Goal: Check status: Check status

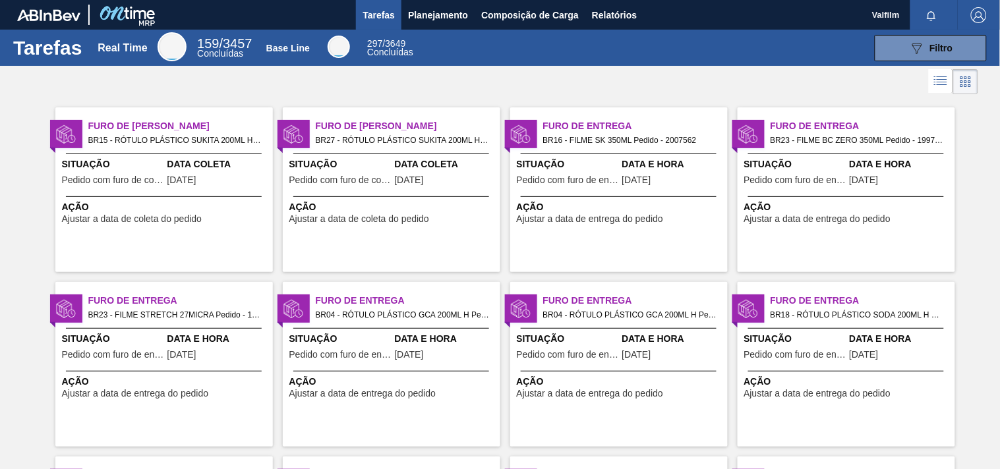
click at [602, 199] on div "Ação Ajustar a data de entrega do pedido" at bounding box center [619, 210] width 218 height 28
click at [818, 218] on span "Ajustar a data de entrega do pedido" at bounding box center [817, 219] width 147 height 10
click at [242, 397] on div "Ação Ajustar a data de entrega do pedido" at bounding box center [166, 387] width 208 height 24
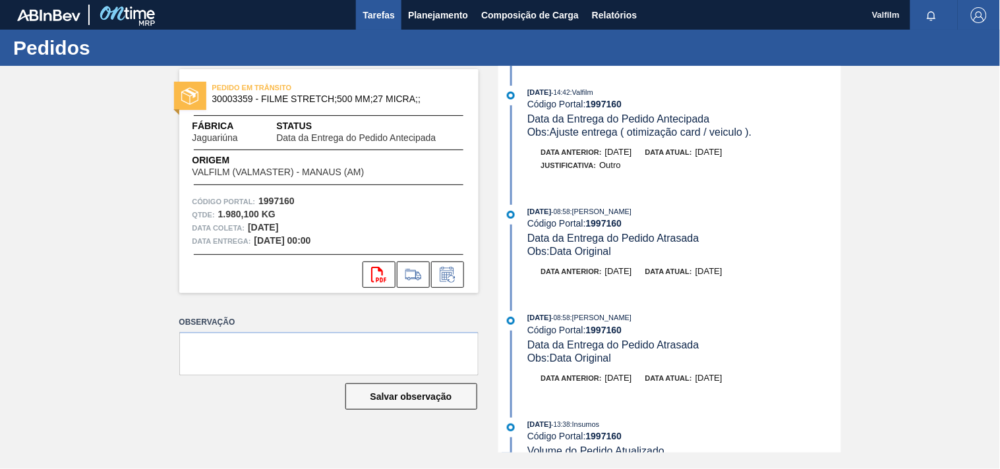
click at [376, 16] on span "Tarefas" at bounding box center [379, 15] width 32 height 16
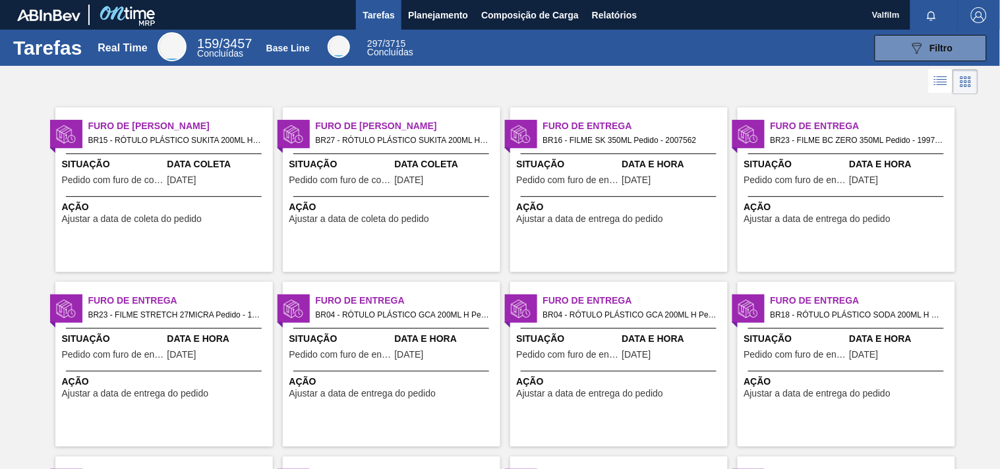
click at [354, 344] on span "Situação" at bounding box center [340, 339] width 102 height 14
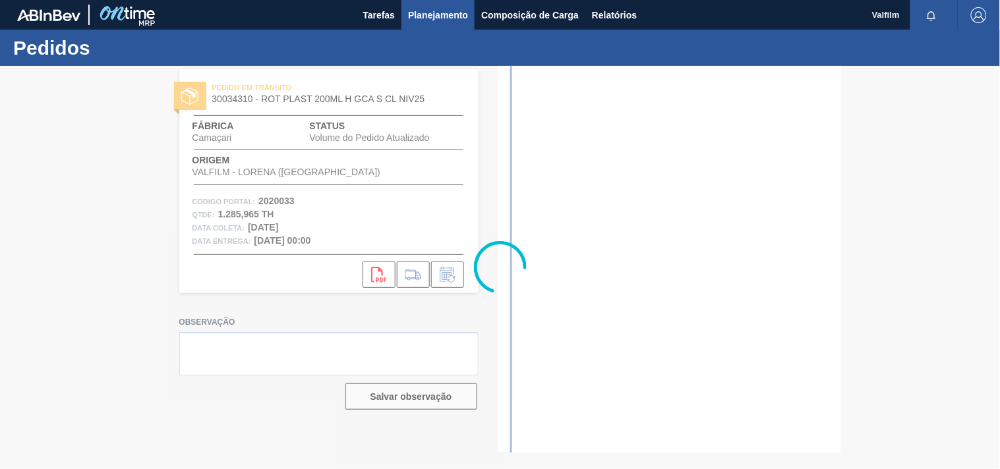
click at [409, 9] on span "Planejamento" at bounding box center [438, 15] width 60 height 16
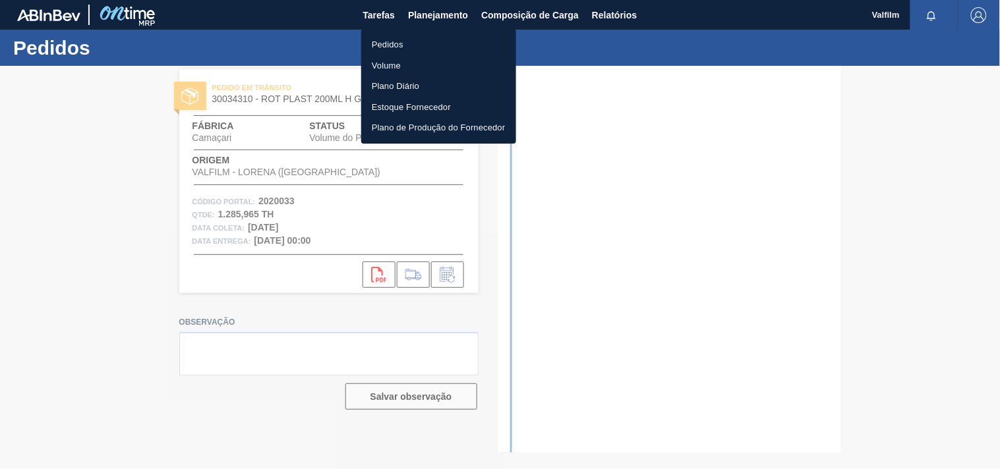
click at [386, 11] on div at bounding box center [500, 234] width 1000 height 469
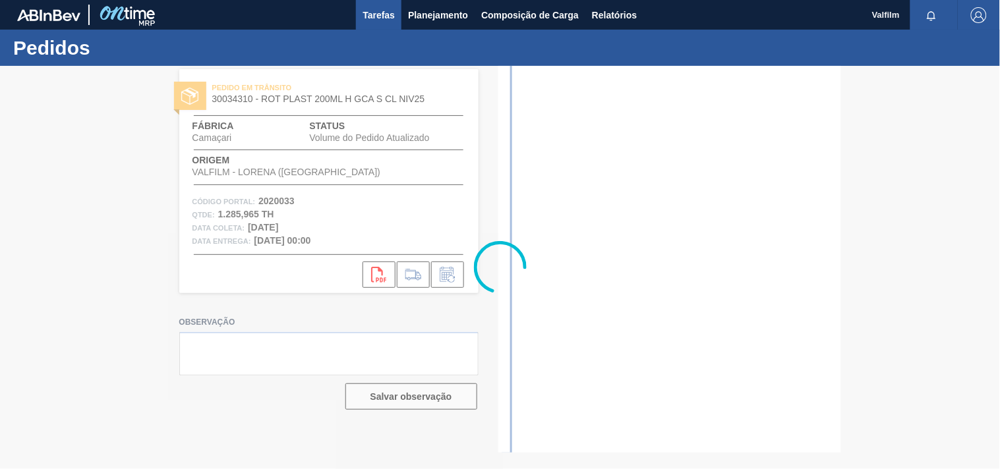
click at [369, 18] on span "Tarefas" at bounding box center [379, 15] width 32 height 16
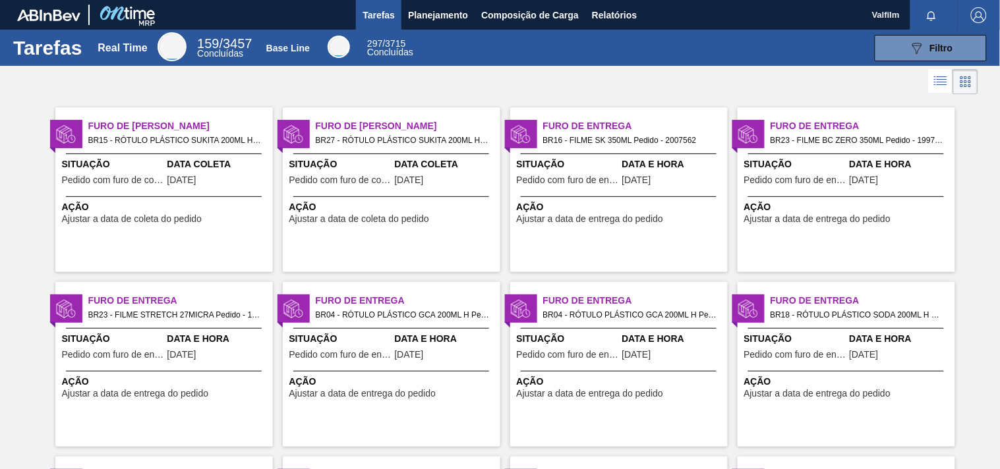
click at [591, 353] on span "Pedido com furo de entrega" at bounding box center [568, 355] width 102 height 10
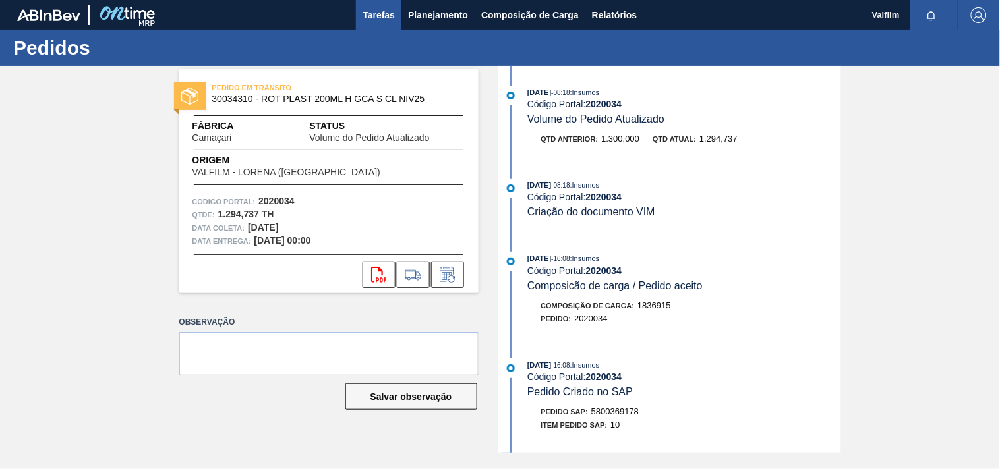
click at [379, 14] on span "Tarefas" at bounding box center [379, 15] width 32 height 16
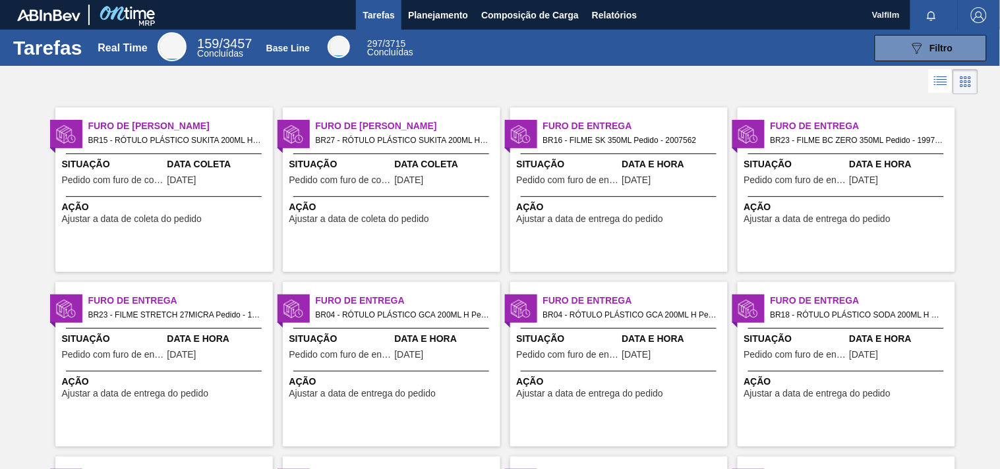
click at [840, 337] on span "Situação" at bounding box center [795, 339] width 102 height 14
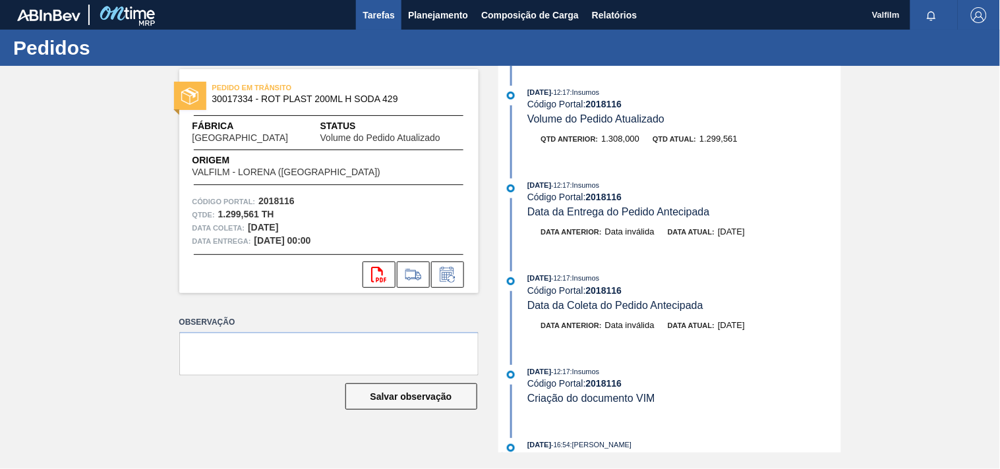
click at [376, 20] on span "Tarefas" at bounding box center [379, 15] width 32 height 16
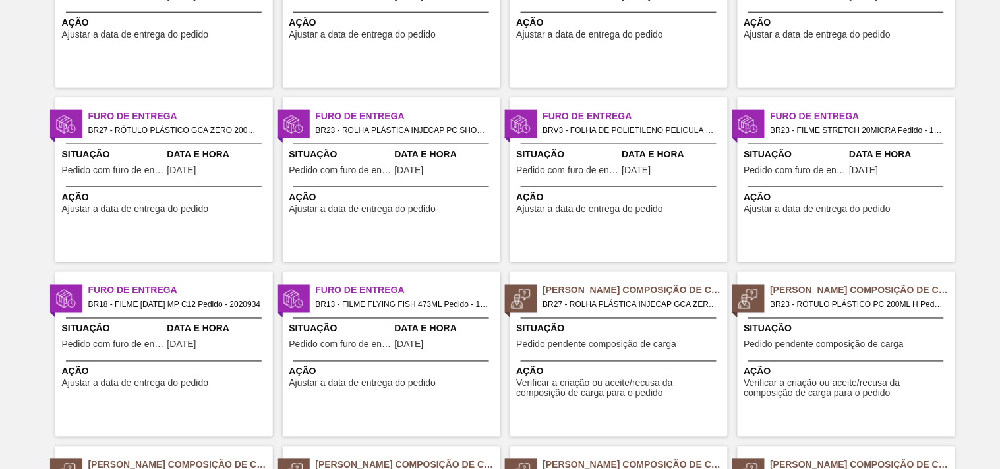
scroll to position [439, 0]
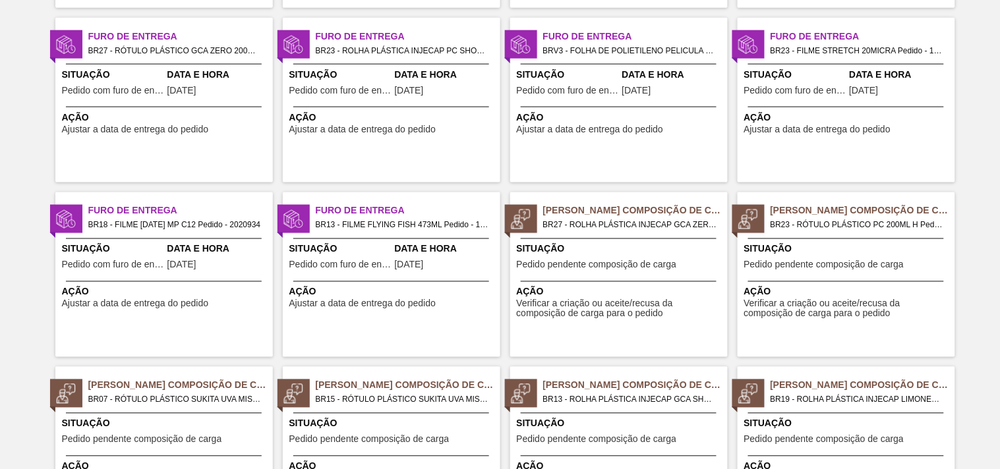
click at [201, 96] on div "Data e Hora [DATE]" at bounding box center [218, 84] width 102 height 32
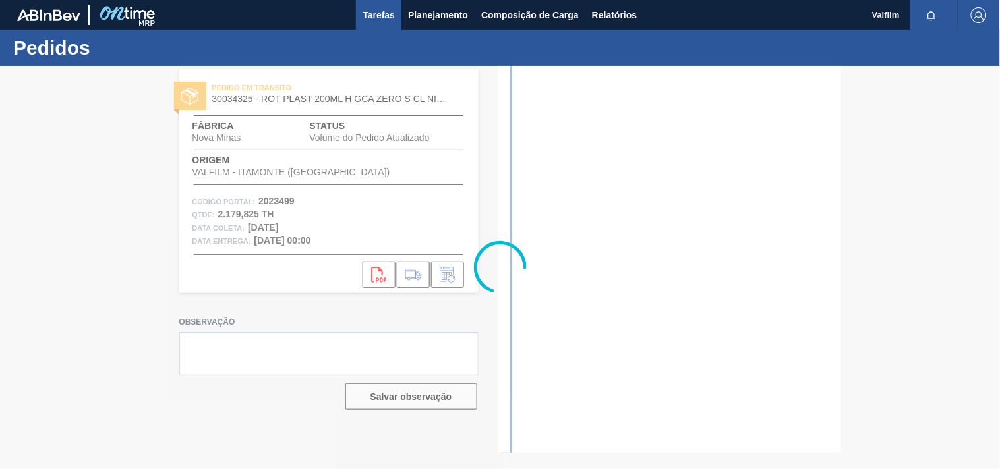
click at [373, 4] on button "Tarefas" at bounding box center [378, 15] width 45 height 30
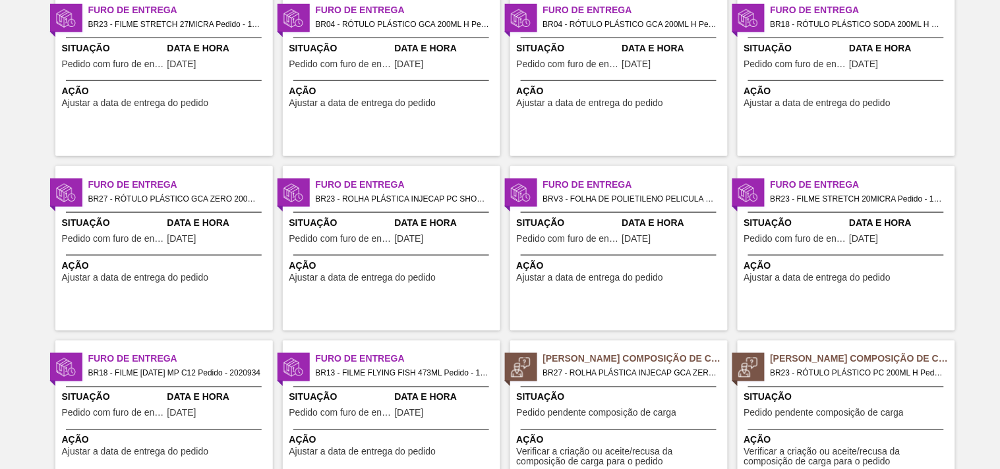
scroll to position [293, 0]
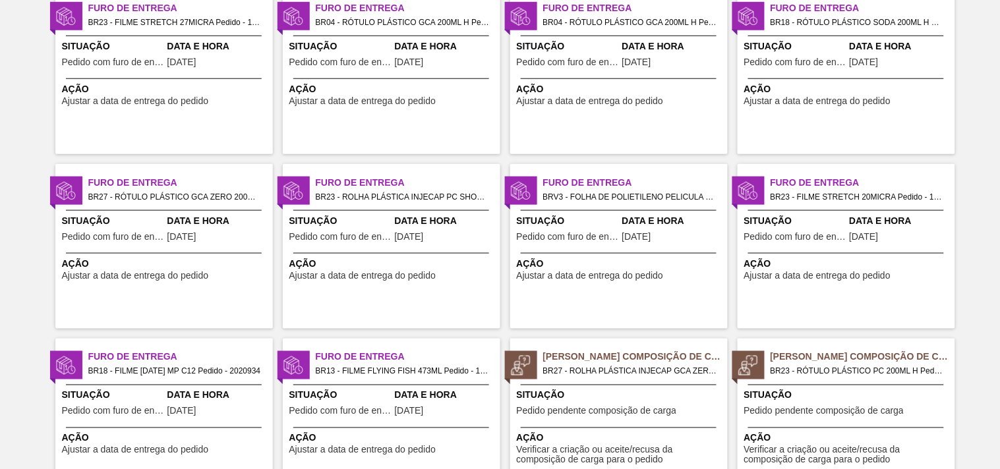
click at [360, 295] on div "Furo de Entrega BR23 - ROLHA PLÁSTICA INJECAP PC SHORT Pedido - 2013903 Situaçã…" at bounding box center [392, 246] width 218 height 165
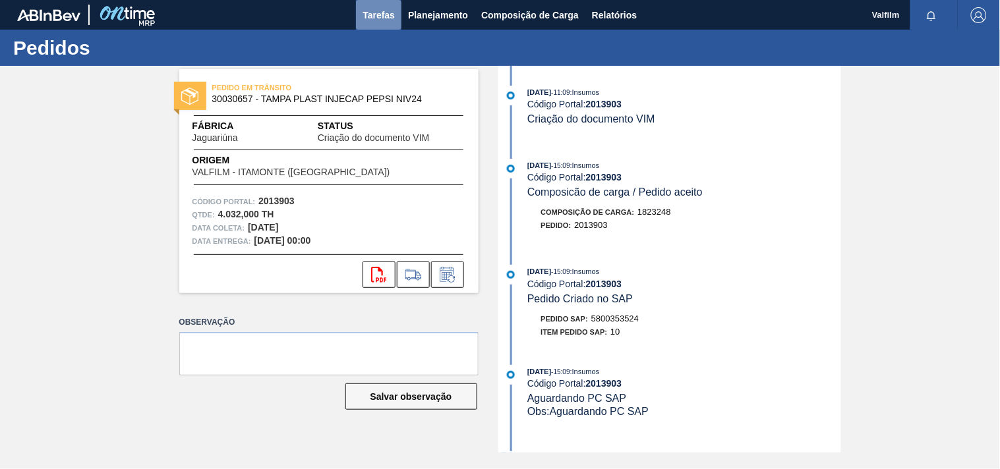
click at [386, 5] on button "Tarefas" at bounding box center [378, 15] width 45 height 30
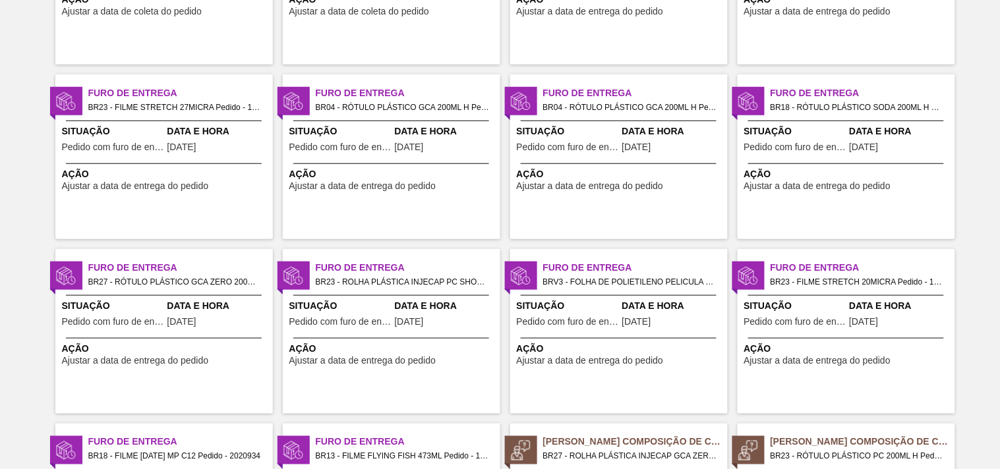
scroll to position [220, 0]
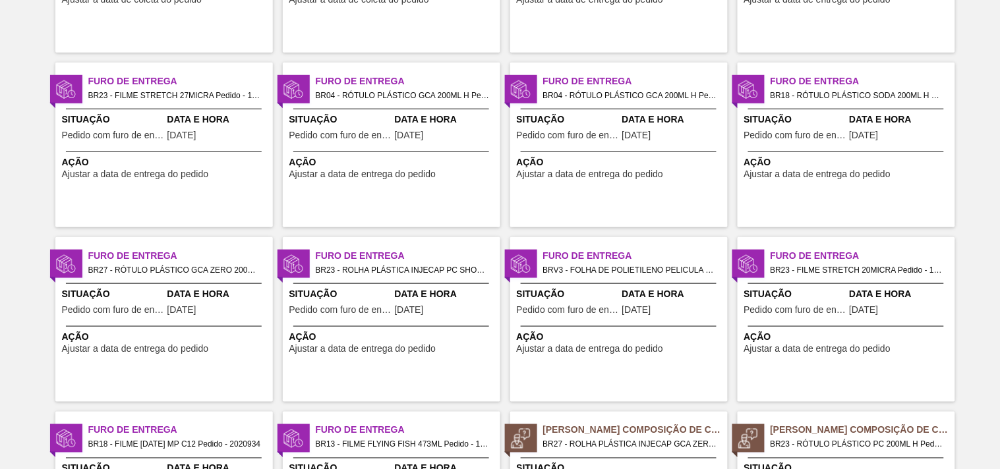
click at [655, 241] on div "Furo de Entrega BRV3 - FOLHA DE POLIETILENO PELICULA POLIETILEN Pedido - 203179…" at bounding box center [619, 319] width 218 height 165
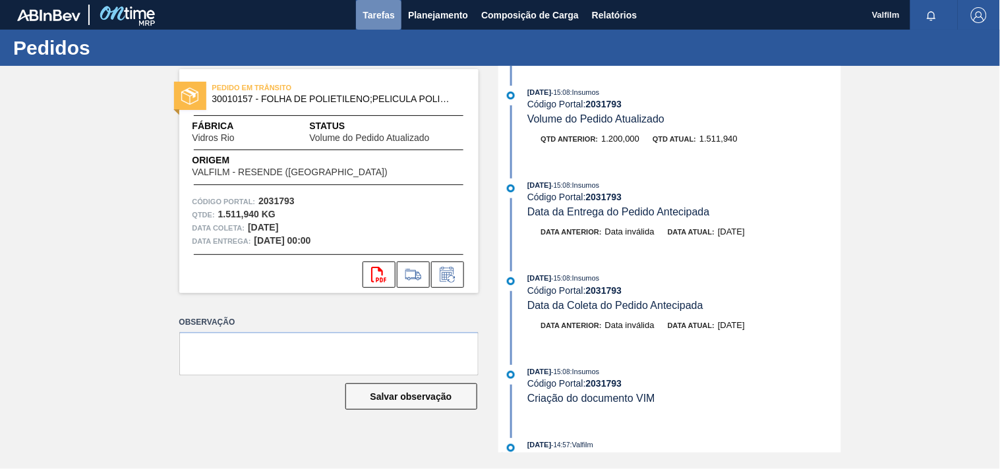
click at [394, 18] on span "Tarefas" at bounding box center [379, 15] width 32 height 16
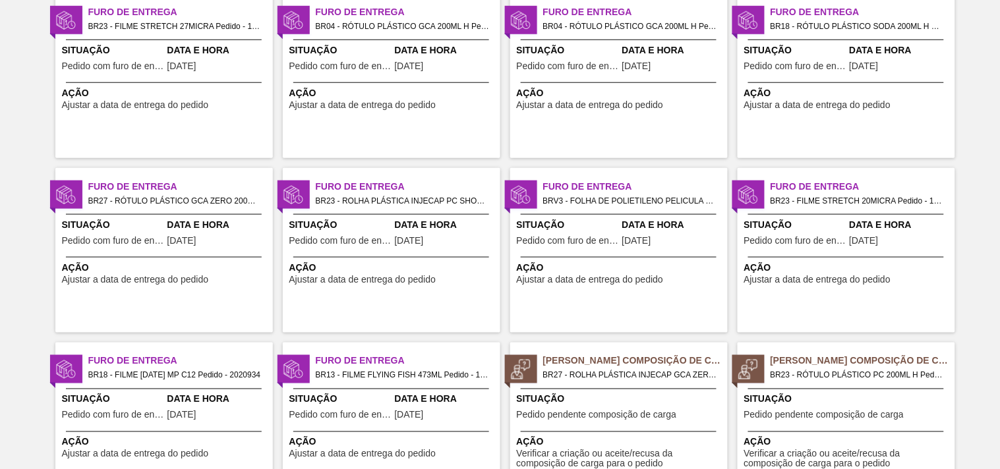
scroll to position [293, 0]
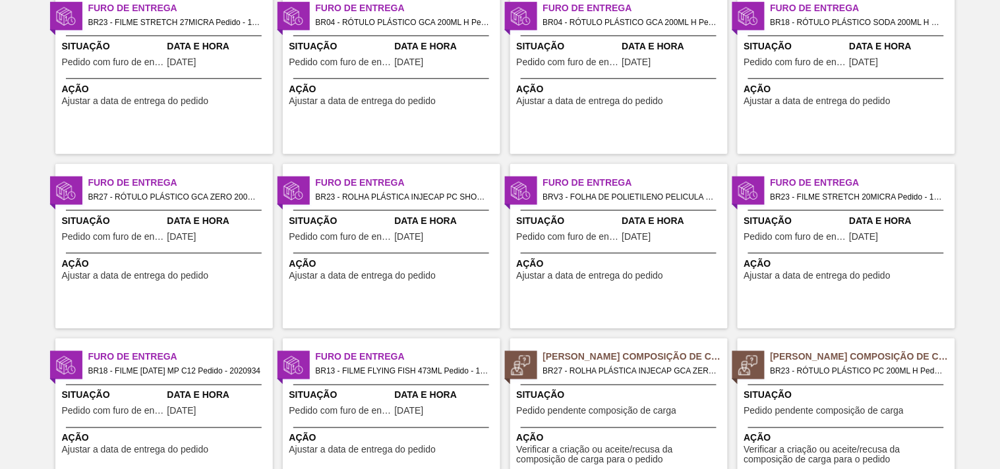
click at [837, 295] on div "Furo de Entrega BR23 - FILME STRETCH 20MICRA Pedido - 1997161 Situação Pedido c…" at bounding box center [847, 246] width 218 height 165
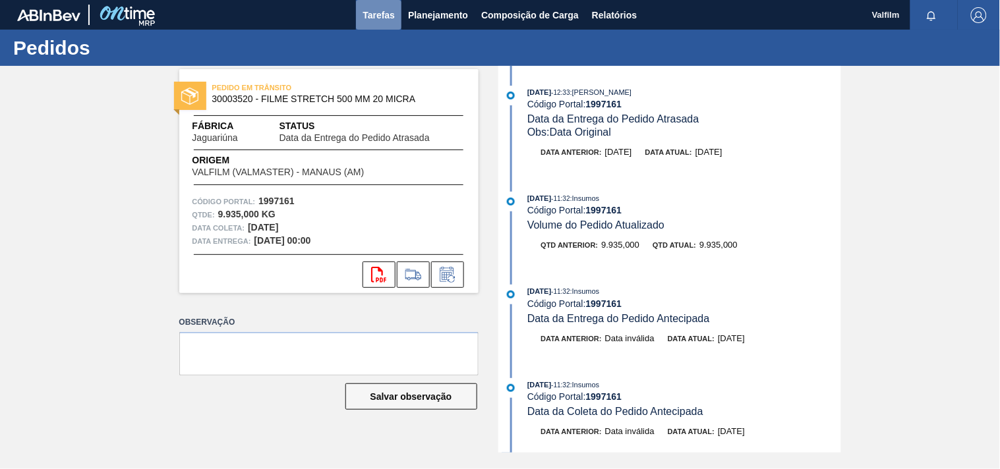
click at [382, 20] on span "Tarefas" at bounding box center [379, 15] width 32 height 16
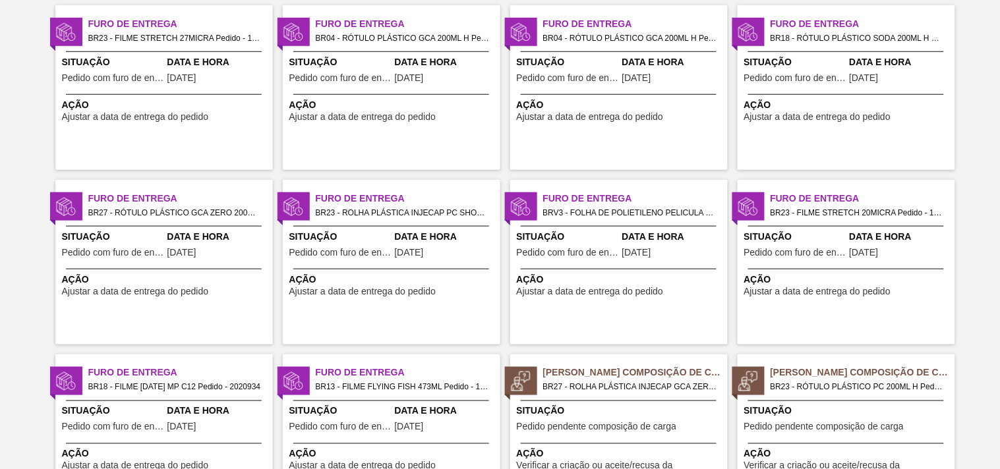
scroll to position [220, 0]
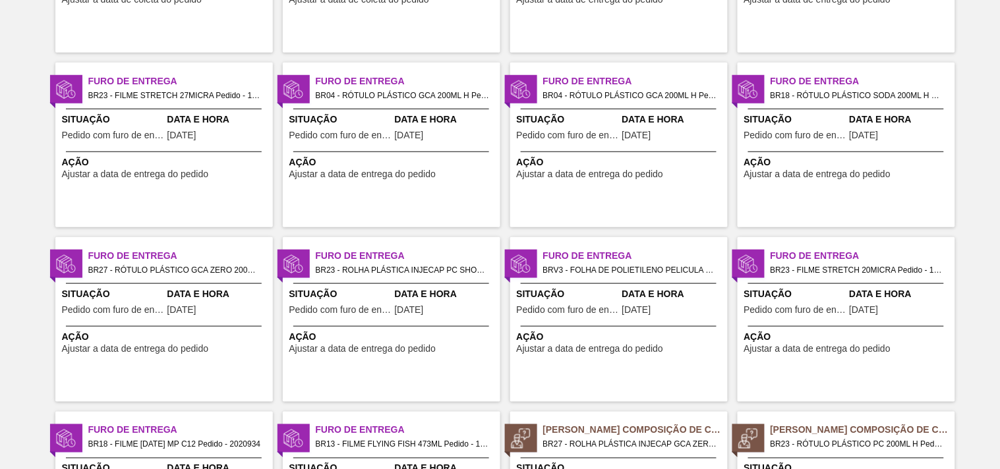
click at [102, 435] on span "Furo de Entrega" at bounding box center [180, 431] width 185 height 14
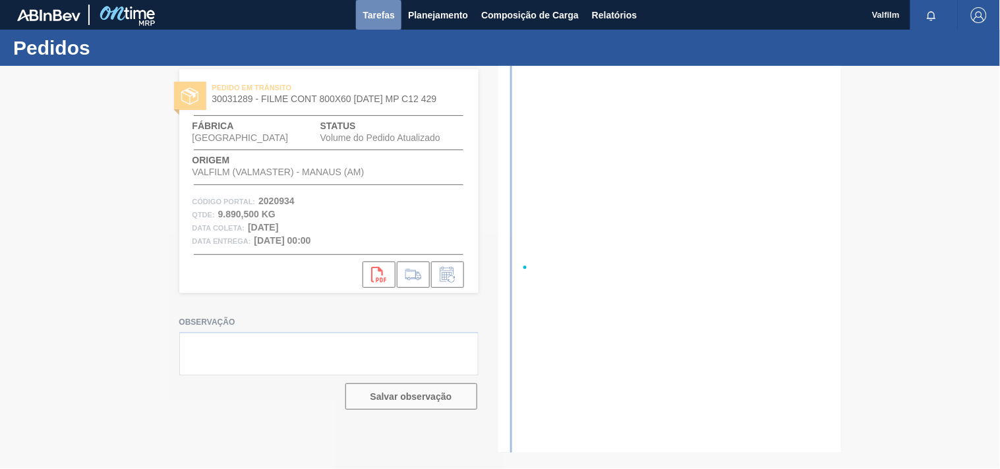
click at [376, 13] on span "Tarefas" at bounding box center [379, 15] width 32 height 16
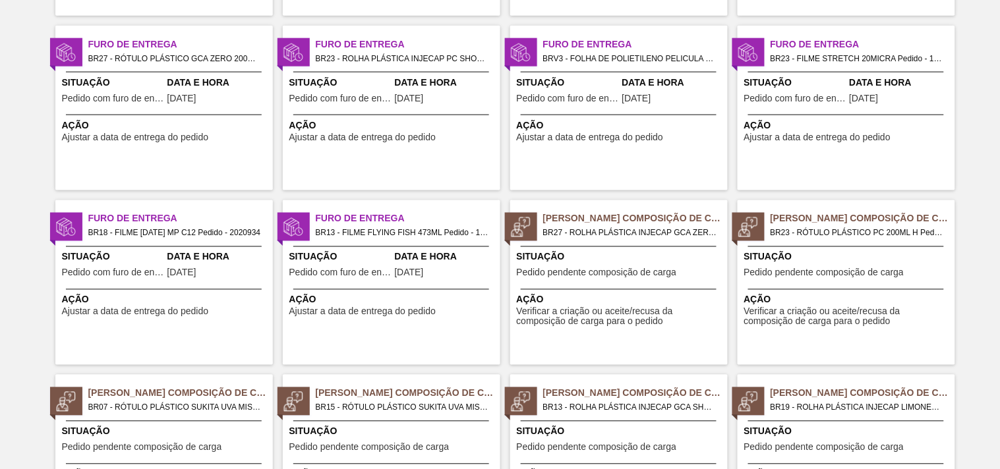
scroll to position [439, 0]
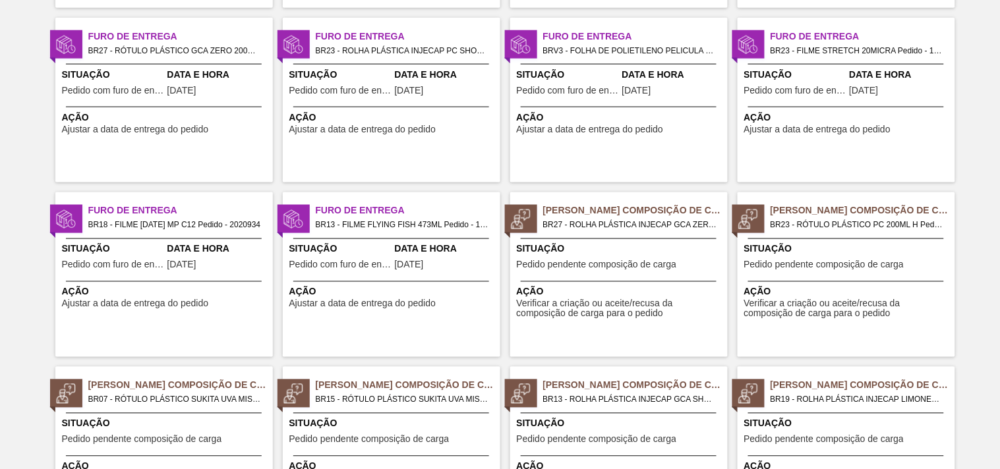
click at [347, 317] on div "Furo de Entrega BR13 - FILME FLYING FISH 473ML Pedido - 1972005 Situação Pedido…" at bounding box center [392, 275] width 218 height 165
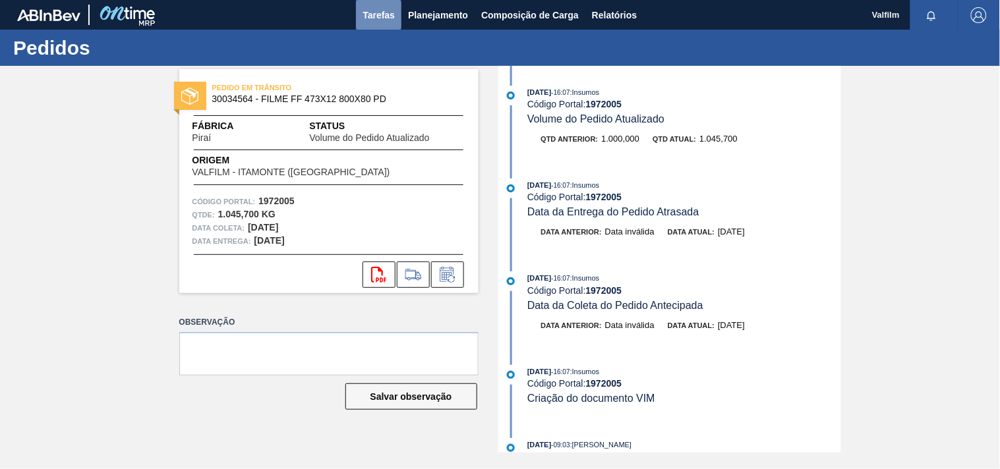
click at [377, 11] on span "Tarefas" at bounding box center [379, 15] width 32 height 16
